Goal: Subscribe to service/newsletter

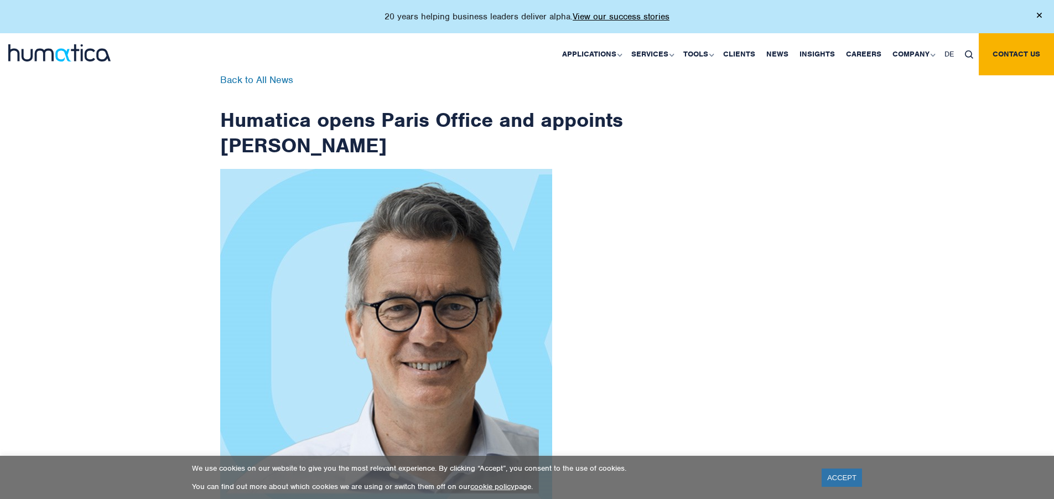
scroll to position [1766, 0]
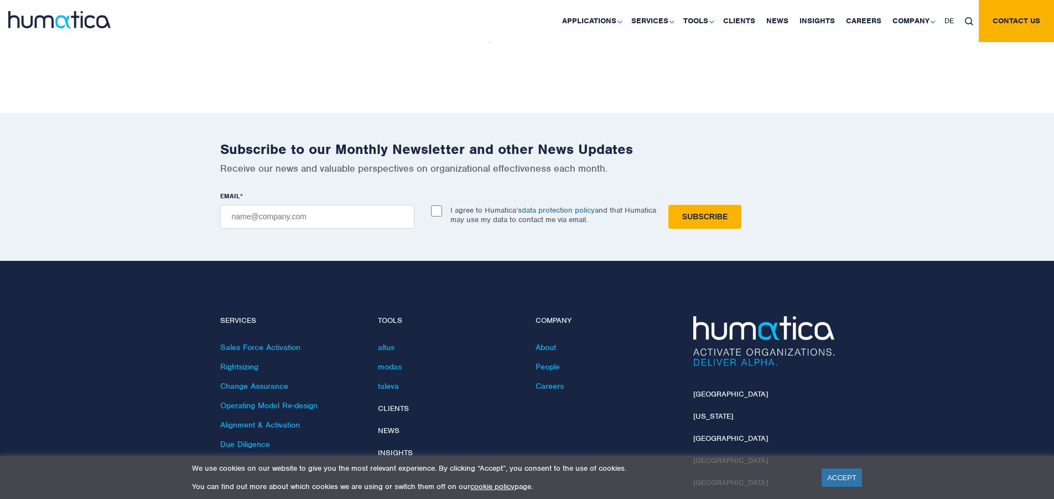
checkbox input "true"
type input "[EMAIL_ADDRESS][DOMAIN_NAME]"
click at [669, 205] on input "Subscribe" at bounding box center [705, 217] width 73 height 24
